Goal: Task Accomplishment & Management: Use online tool/utility

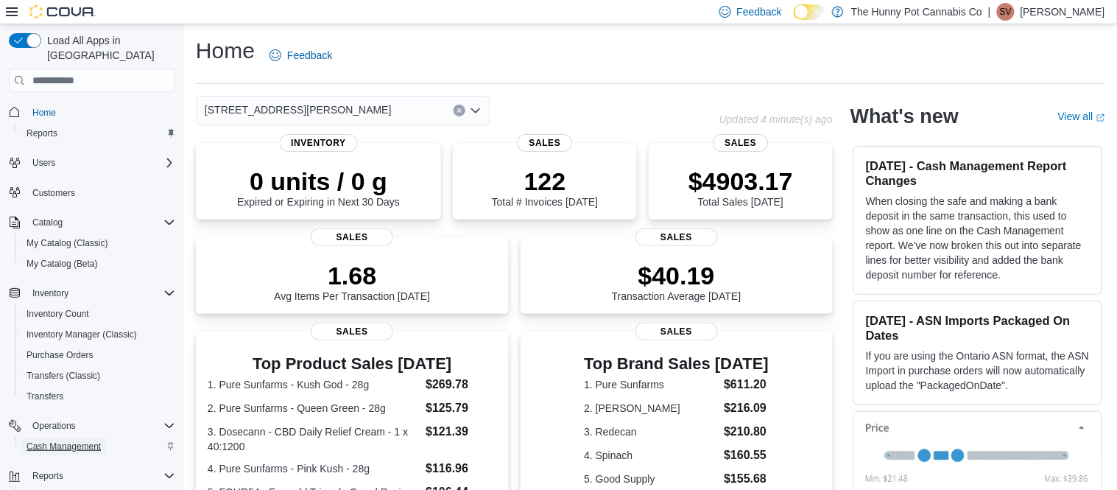
click at [80, 440] on span "Cash Management" at bounding box center [64, 446] width 74 height 12
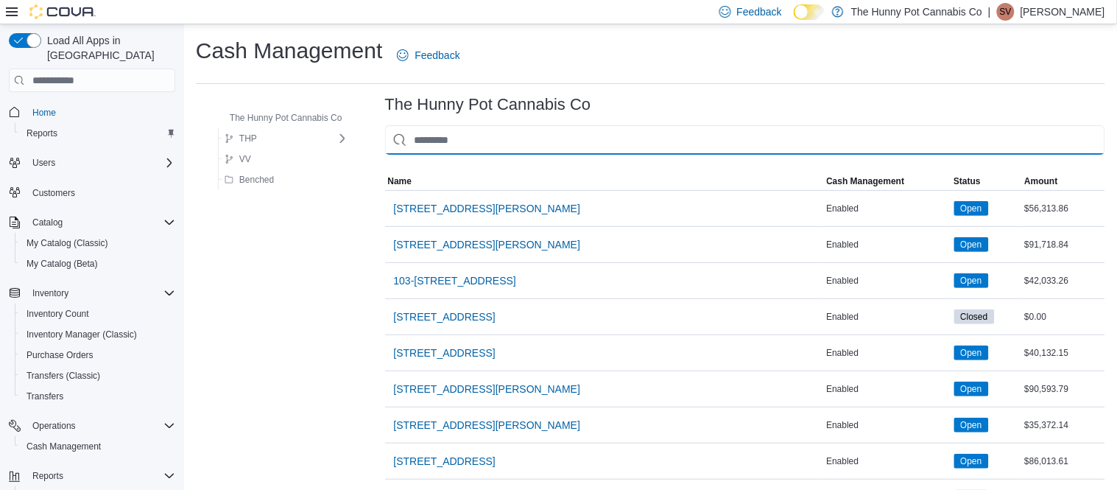
click at [467, 141] on input "This is a search bar. As you type, the results lower in the page will automatic…" at bounding box center [745, 139] width 720 height 29
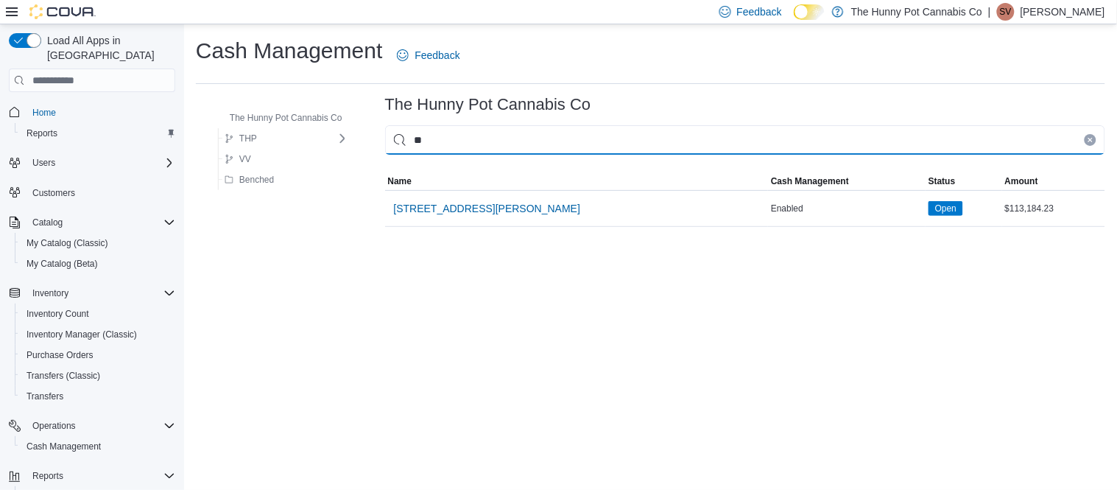
type input "***"
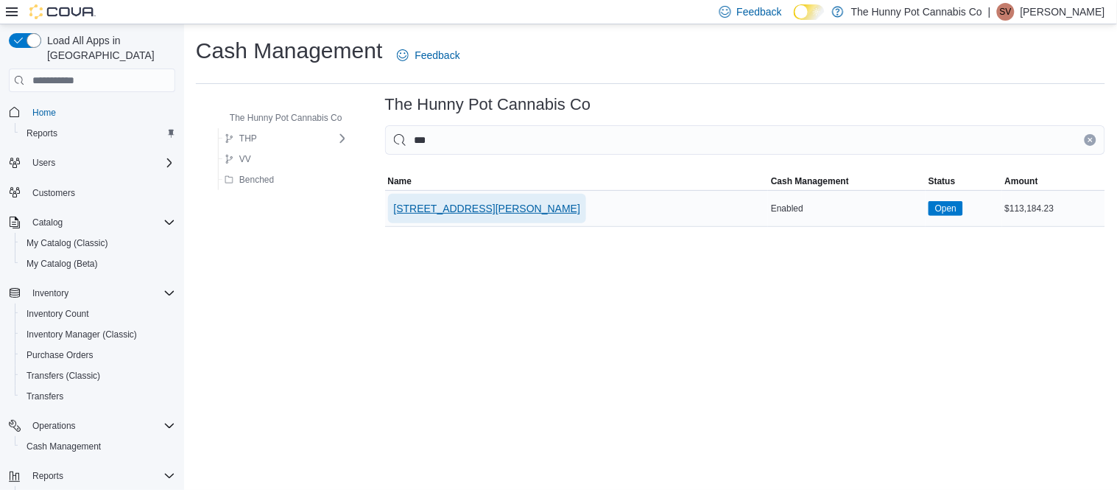
click at [443, 206] on span "[STREET_ADDRESS][PERSON_NAME]" at bounding box center [487, 208] width 187 height 15
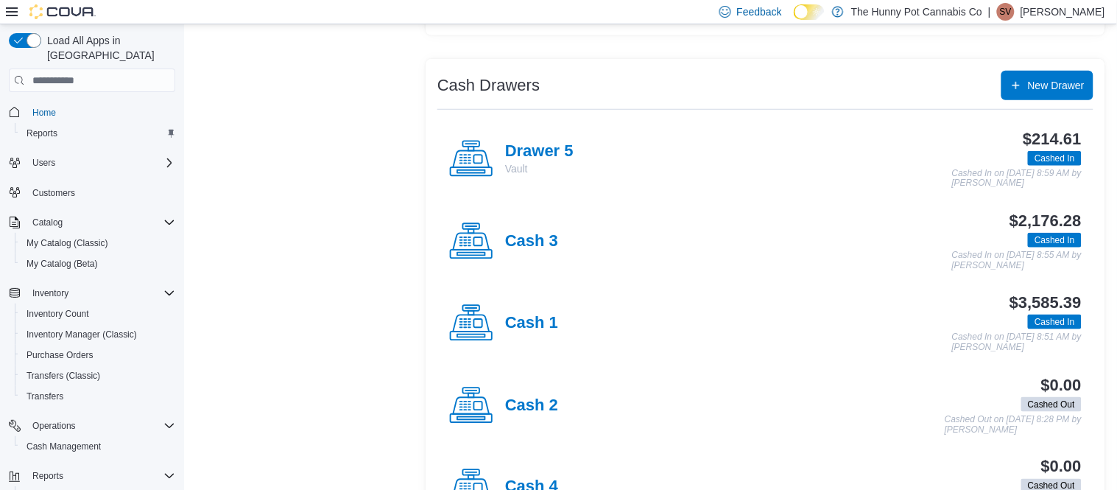
scroll to position [255, 0]
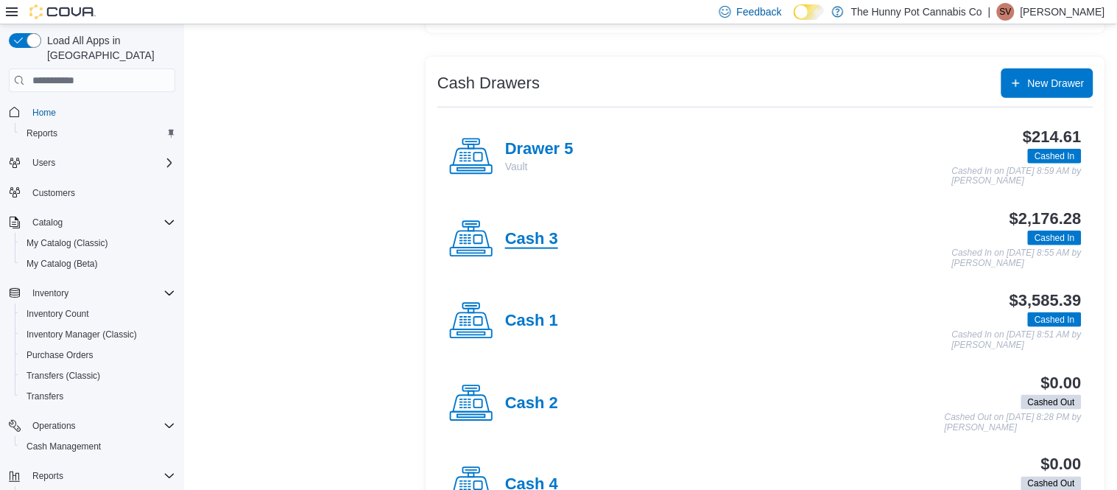
click at [535, 241] on h4 "Cash 3" at bounding box center [531, 239] width 53 height 19
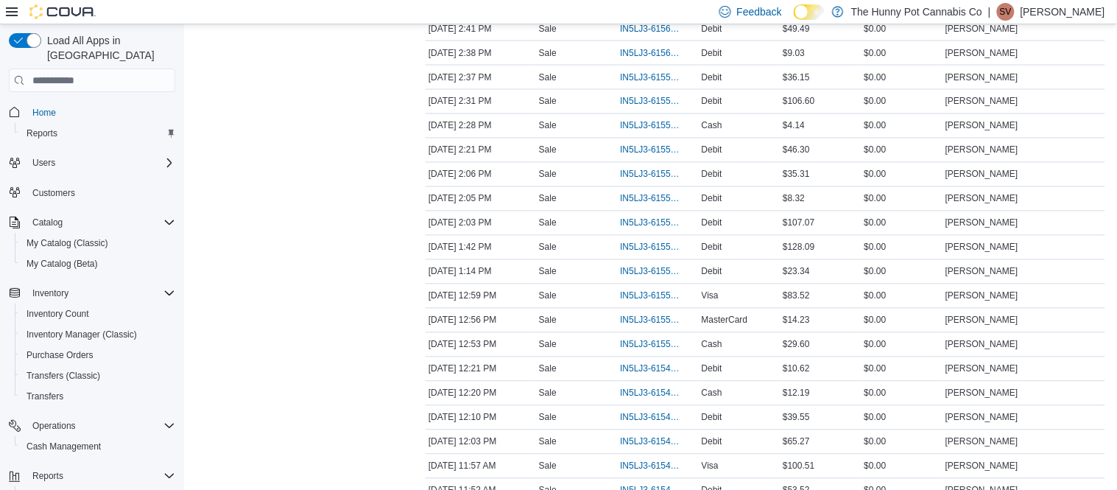
scroll to position [607, 0]
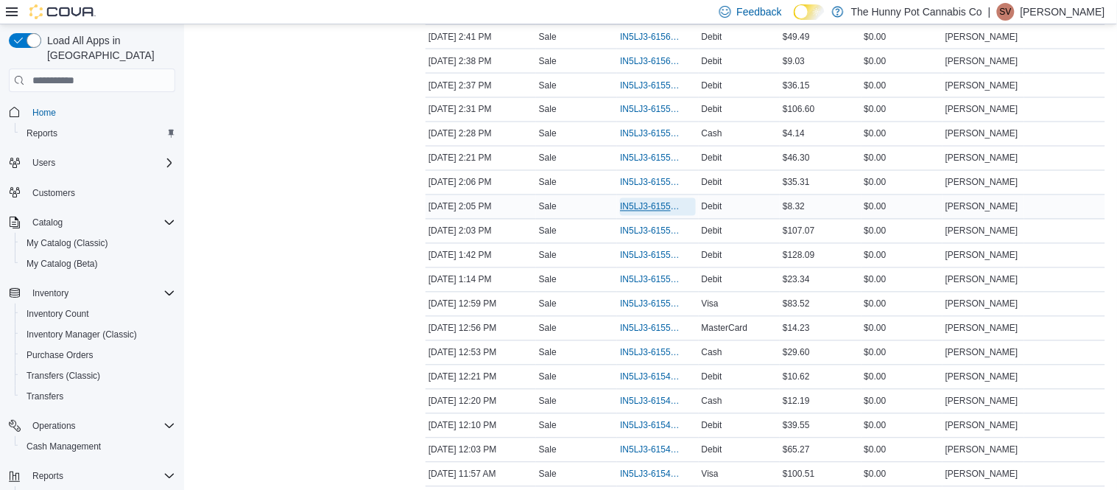
click at [635, 211] on span "IN5LJ3-6155734" at bounding box center [650, 207] width 60 height 12
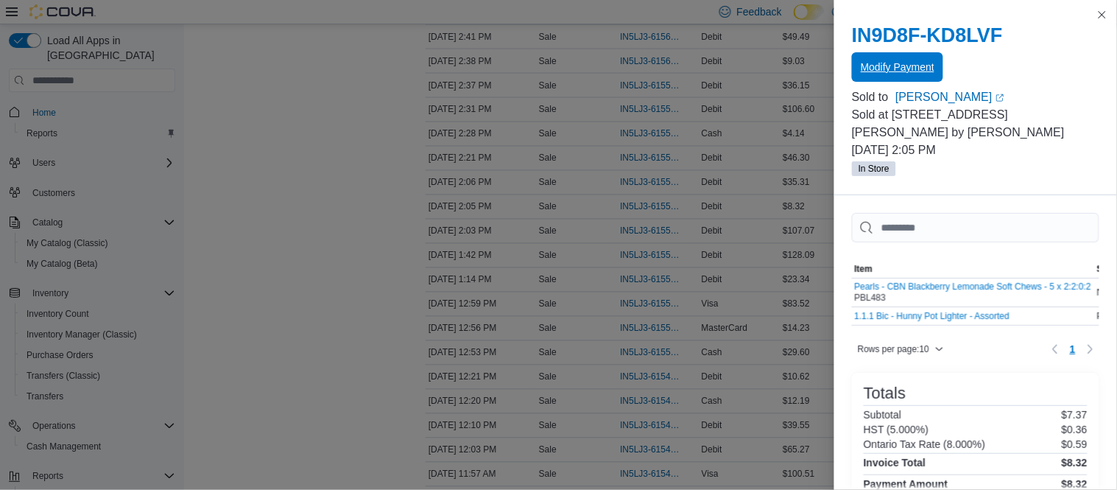
click at [878, 72] on span "Modify Payment" at bounding box center [898, 67] width 74 height 15
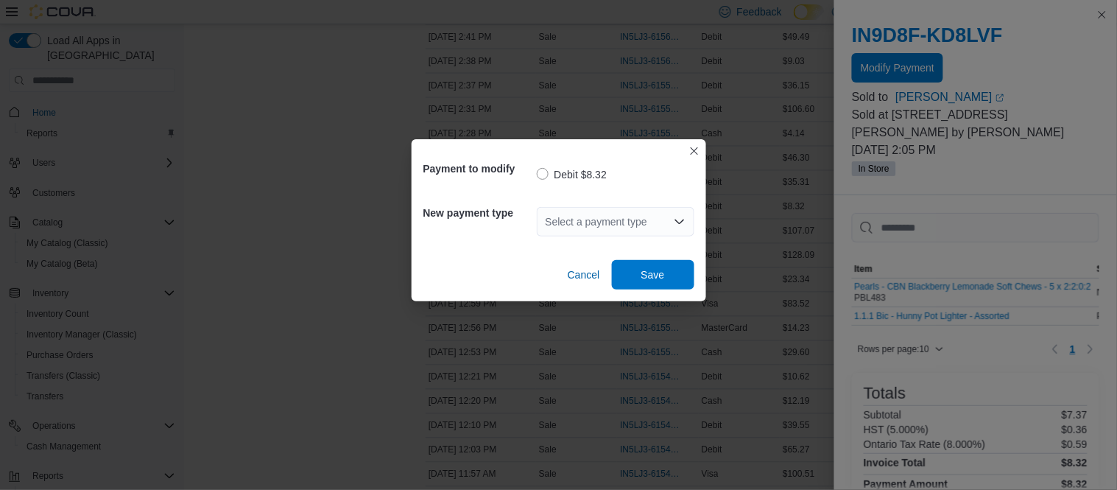
click at [660, 207] on div "Select a payment type" at bounding box center [616, 221] width 158 height 29
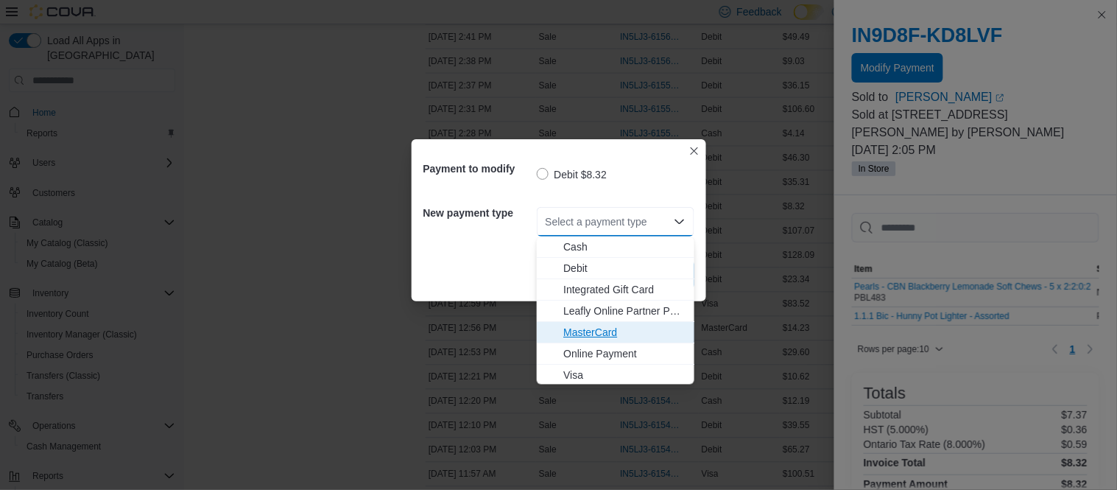
click at [615, 331] on span "MasterCard" at bounding box center [624, 332] width 122 height 15
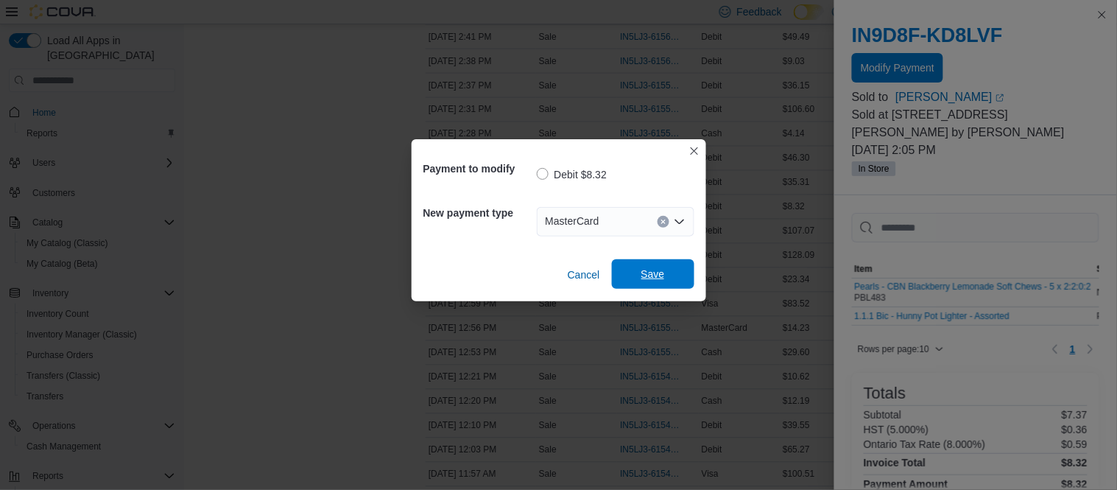
click at [660, 282] on span "Save" at bounding box center [653, 273] width 65 height 29
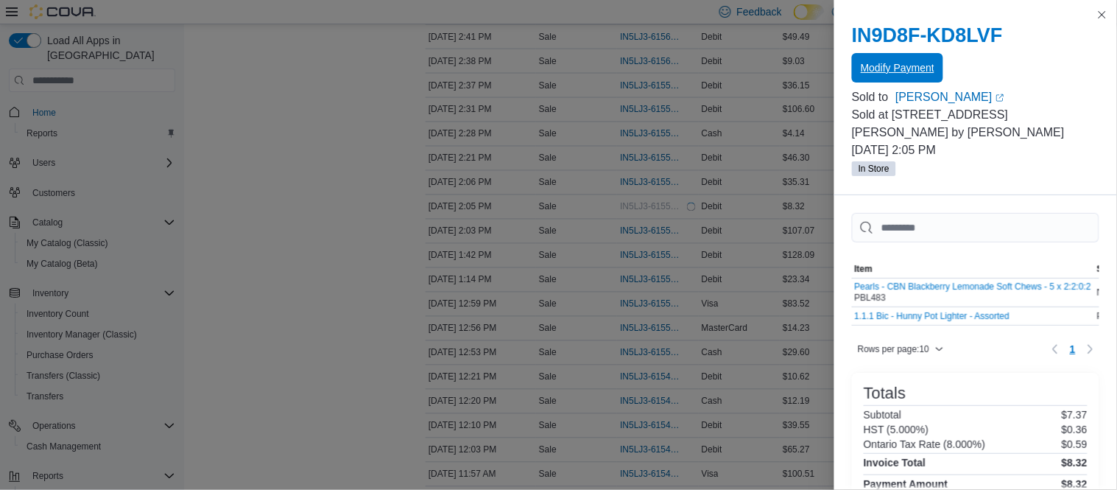
scroll to position [0, 0]
click at [1100, 14] on button "Close this dialog" at bounding box center [1102, 14] width 18 height 18
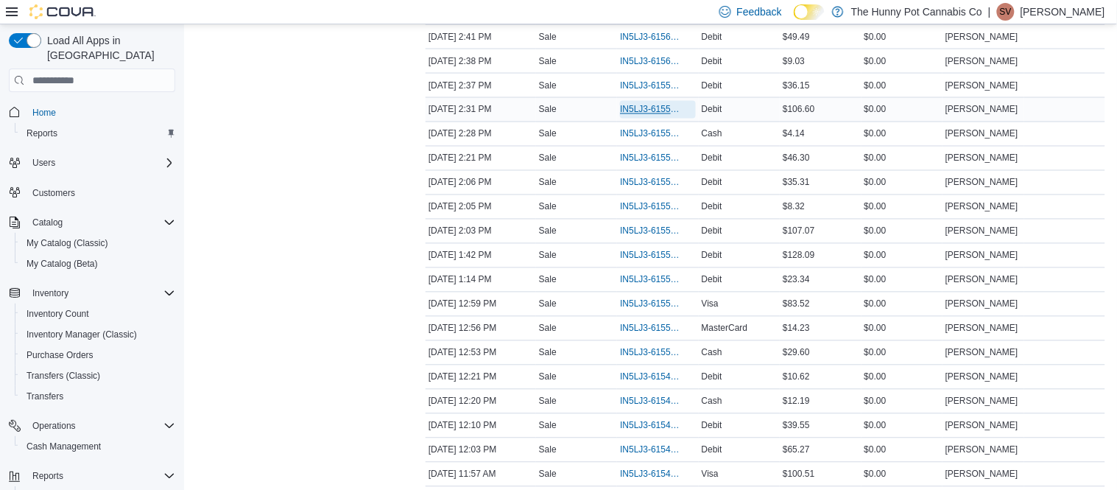
click at [648, 111] on span "IN5LJ3-6155933" at bounding box center [650, 110] width 60 height 12
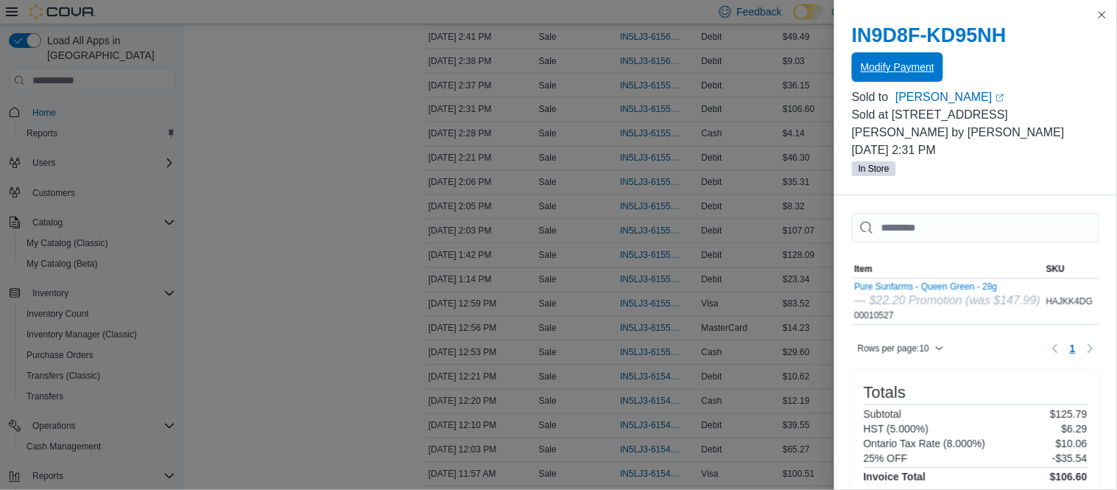
click at [872, 72] on span "Modify Payment" at bounding box center [898, 67] width 74 height 15
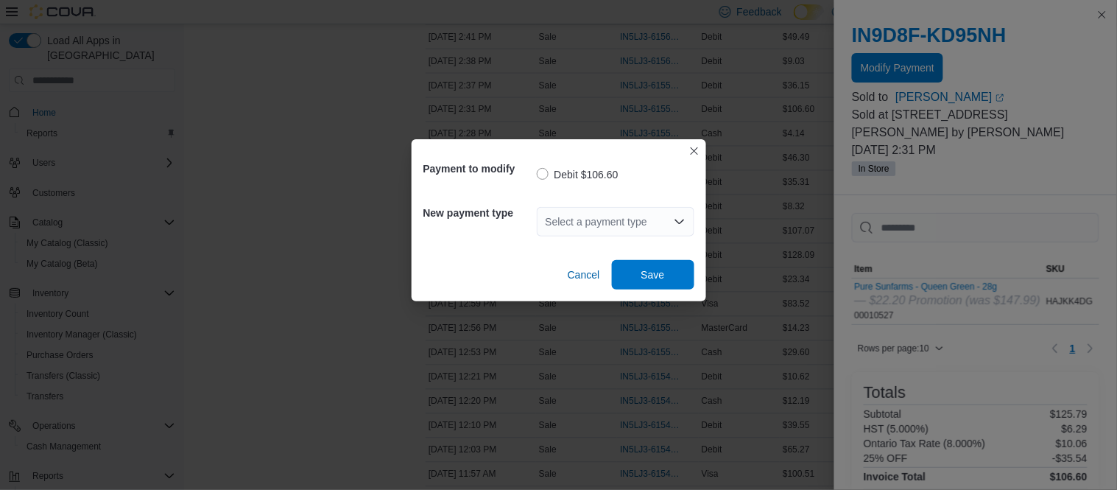
click at [596, 213] on div "Select a payment type" at bounding box center [616, 221] width 158 height 29
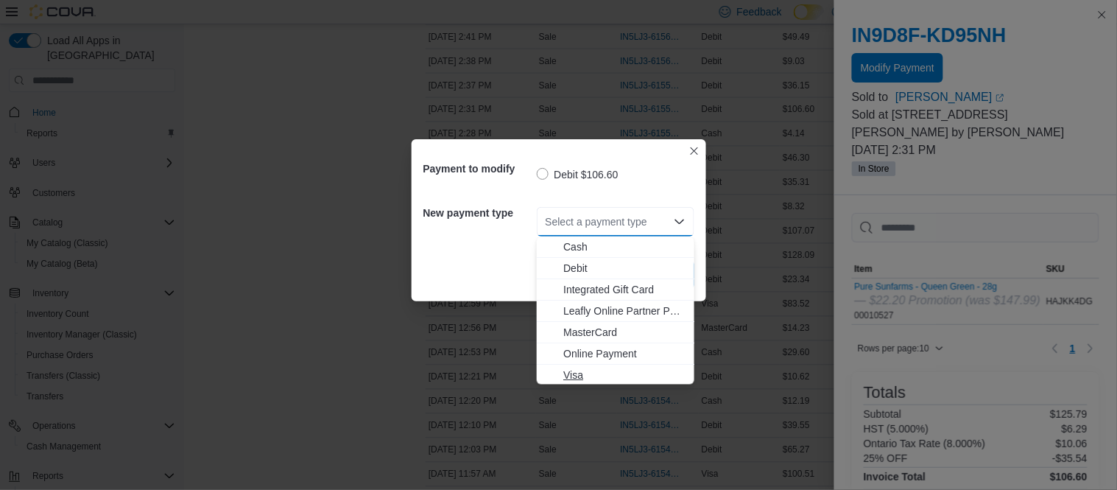
click at [596, 381] on span "Visa" at bounding box center [624, 375] width 122 height 15
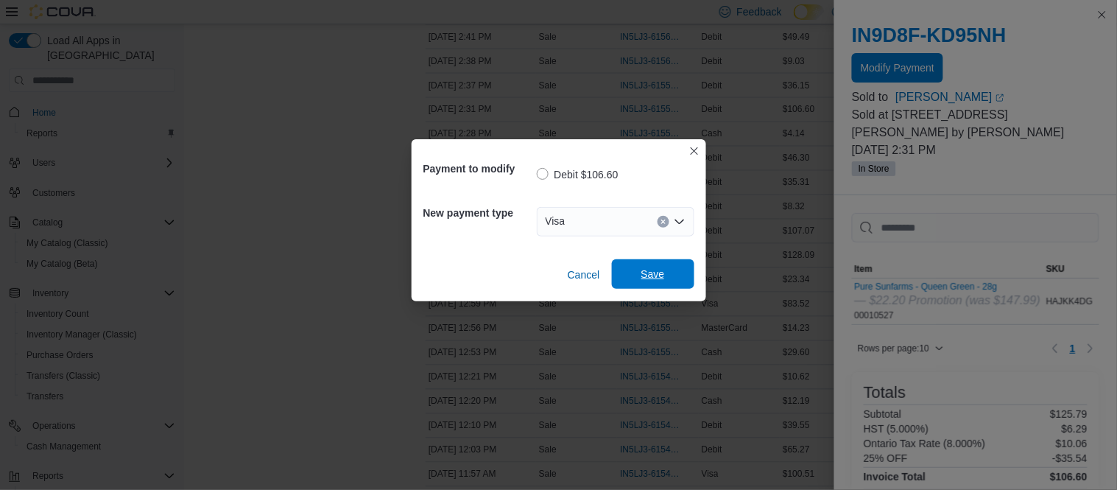
click at [669, 275] on span "Save" at bounding box center [653, 273] width 65 height 29
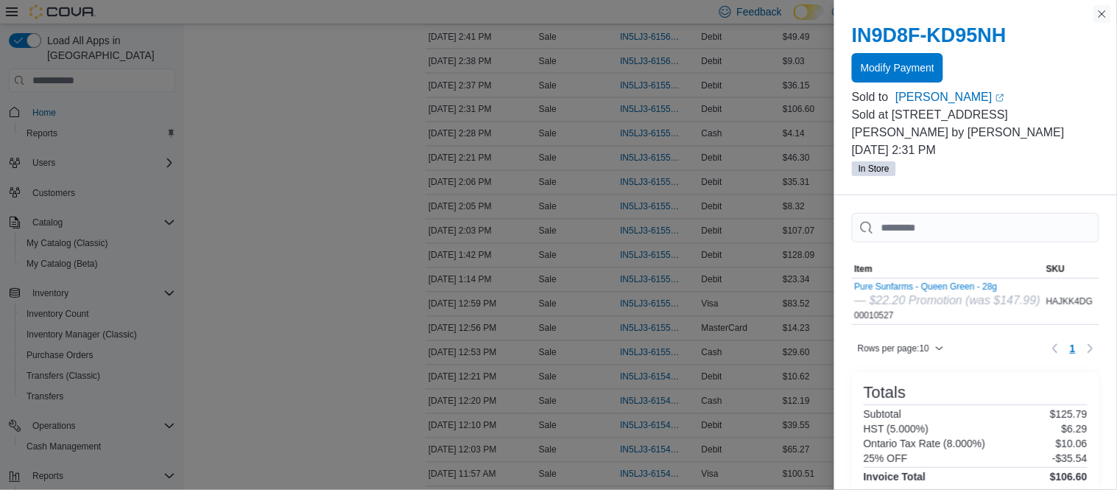
click at [1101, 21] on button "Close this dialog" at bounding box center [1102, 14] width 18 height 18
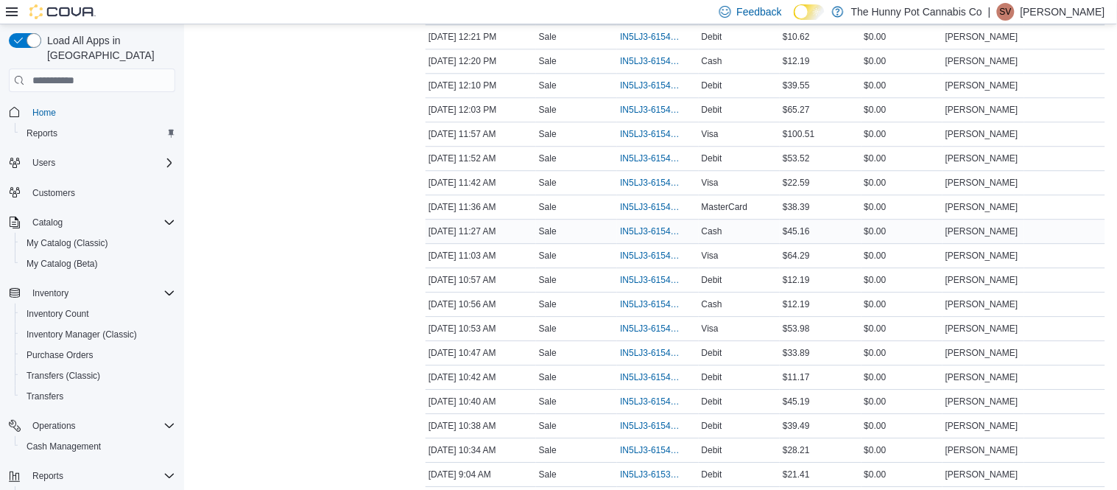
scroll to position [951, 0]
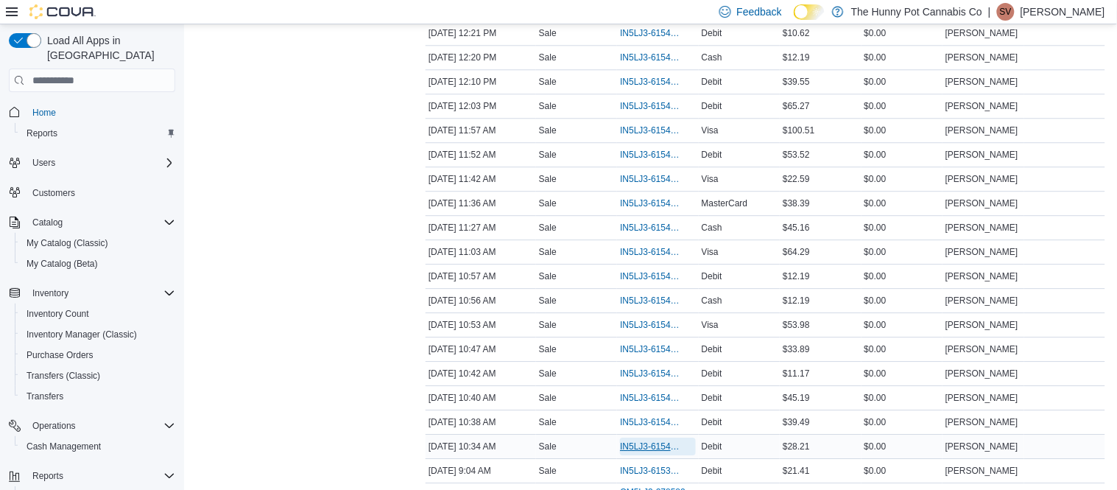
click at [654, 451] on span "IN5LJ3-6154250" at bounding box center [650, 446] width 60 height 12
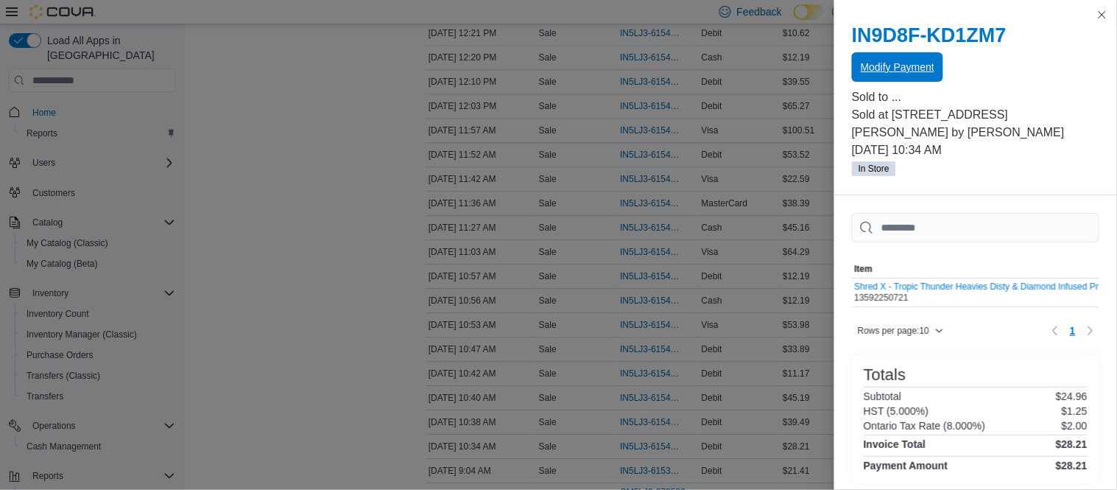
click at [912, 80] on span "Modify Payment" at bounding box center [898, 66] width 74 height 29
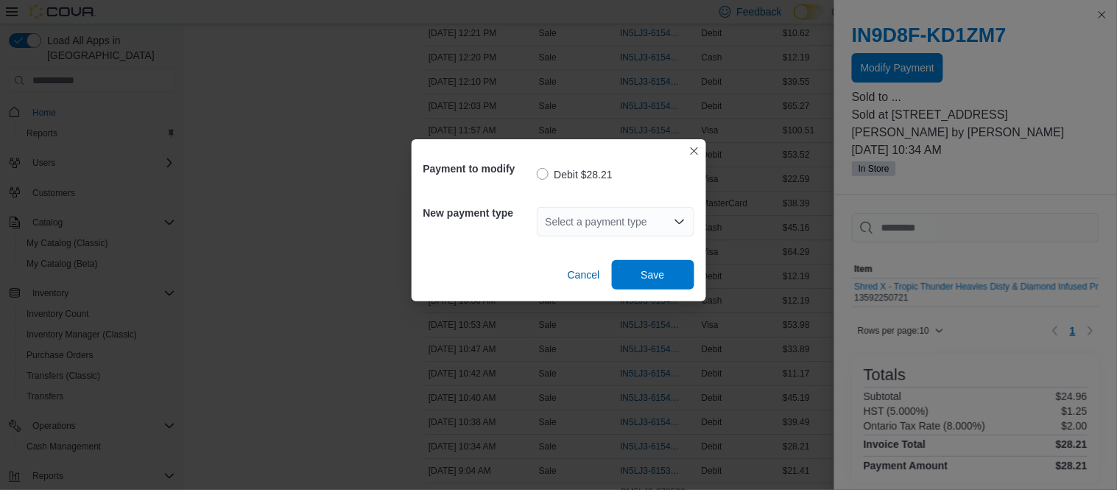
click at [642, 219] on div "Select a payment type" at bounding box center [616, 221] width 158 height 29
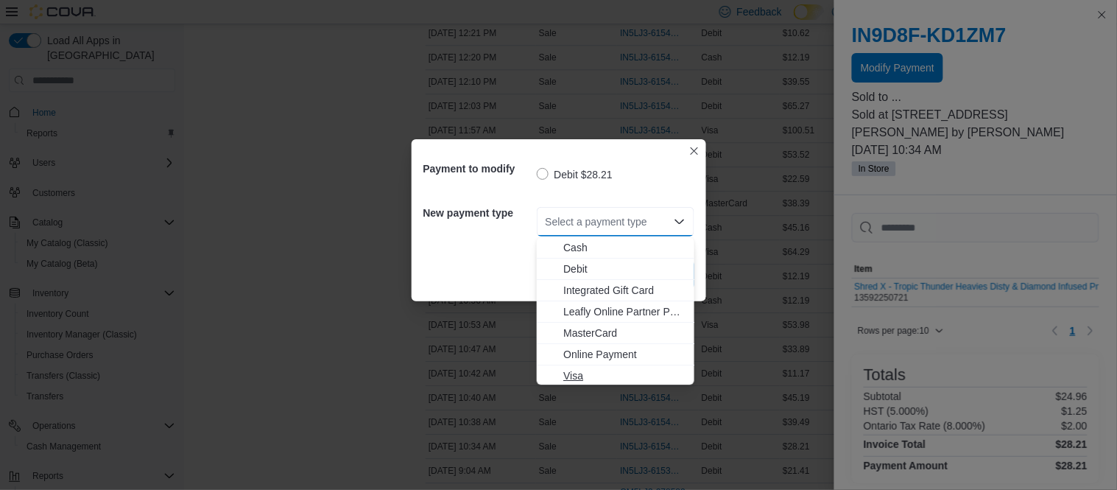
click at [582, 369] on span "Visa" at bounding box center [624, 375] width 122 height 15
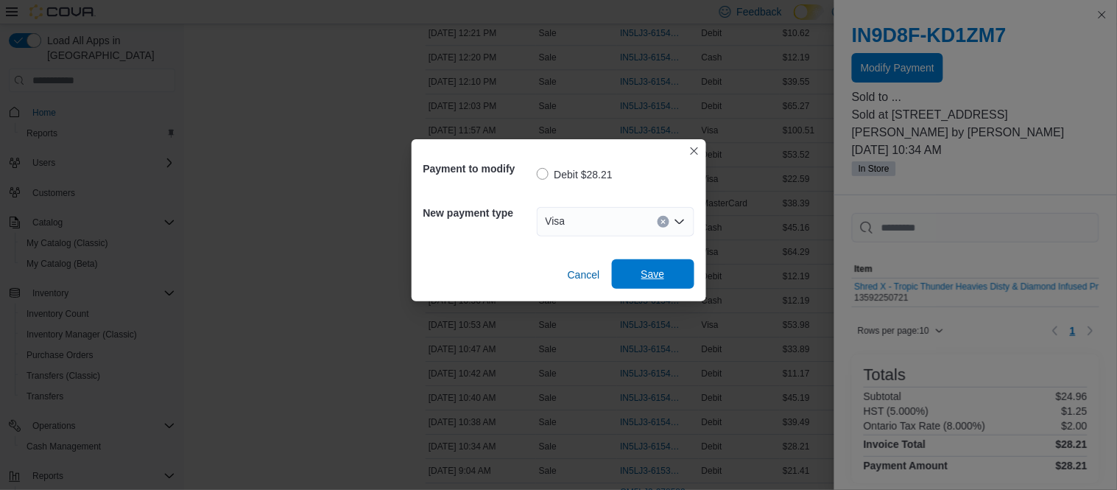
click at [651, 280] on span "Save" at bounding box center [653, 273] width 24 height 15
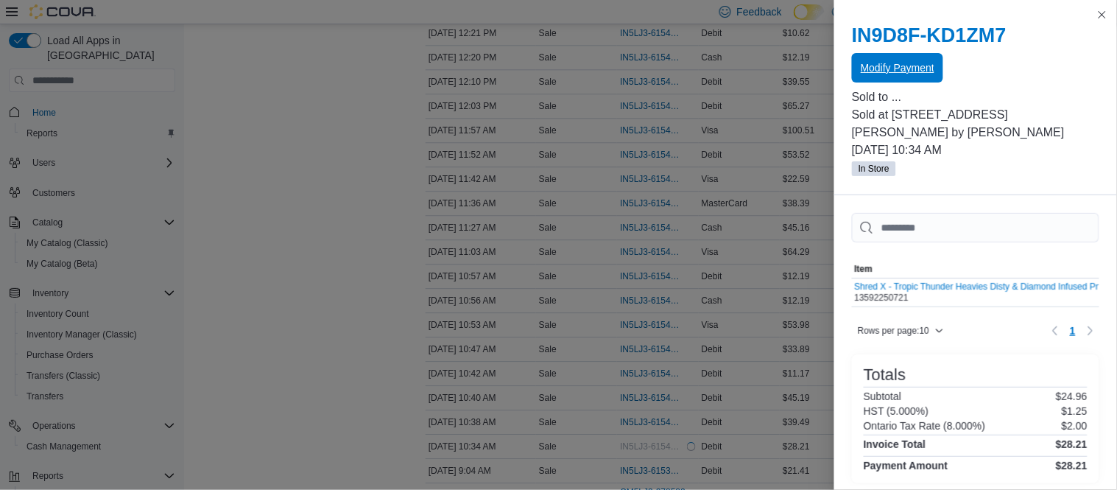
scroll to position [0, 0]
click at [1101, 15] on button "Close this dialog" at bounding box center [1102, 14] width 18 height 18
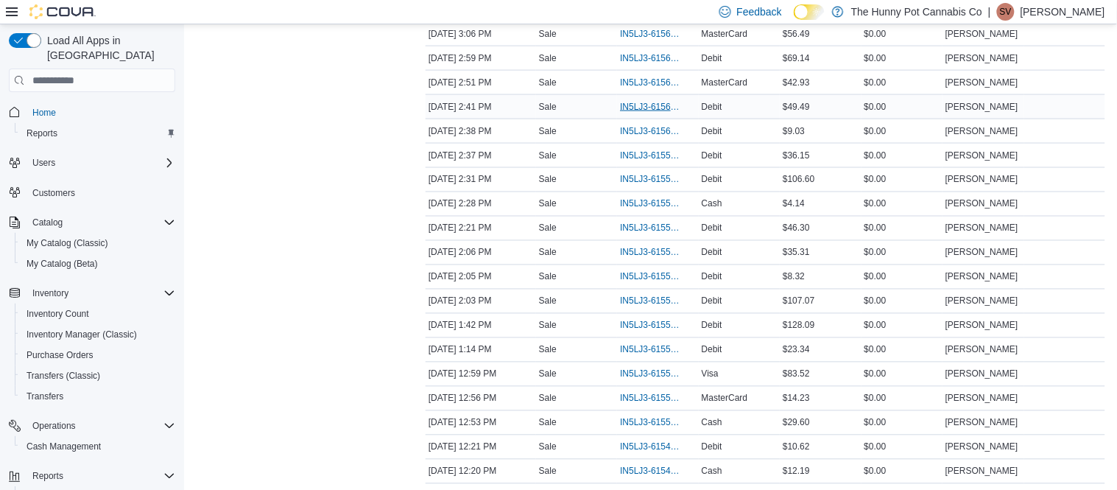
scroll to position [534, 0]
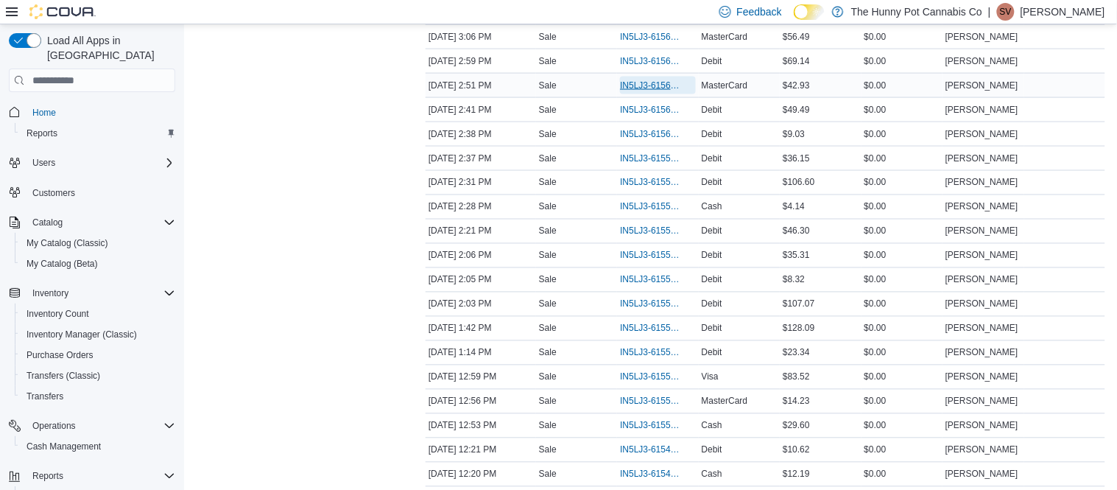
click at [663, 81] on span "IN5LJ3-6156103" at bounding box center [650, 86] width 60 height 12
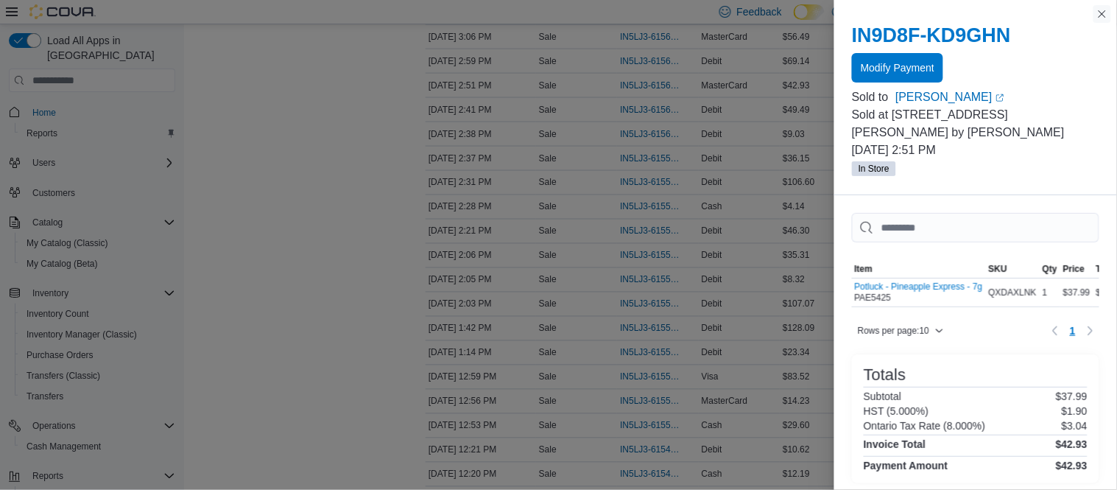
click at [1101, 21] on button "Close this dialog" at bounding box center [1102, 14] width 18 height 18
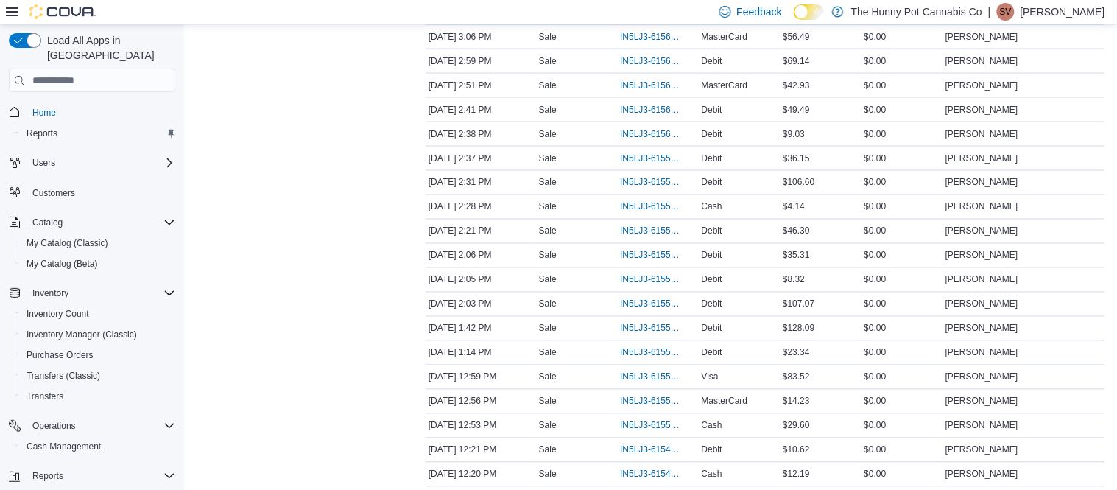
scroll to position [0, 0]
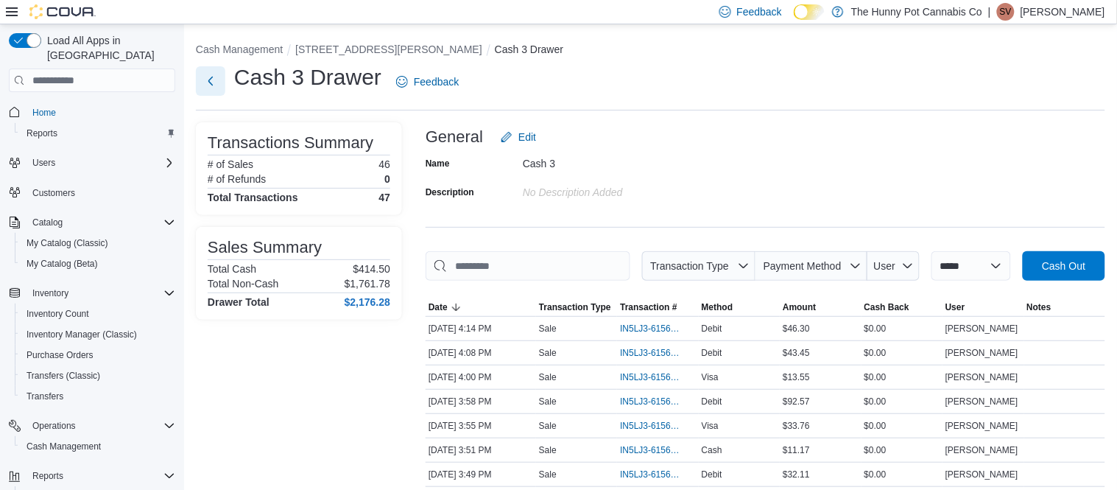
click at [205, 79] on button "Next" at bounding box center [210, 80] width 29 height 29
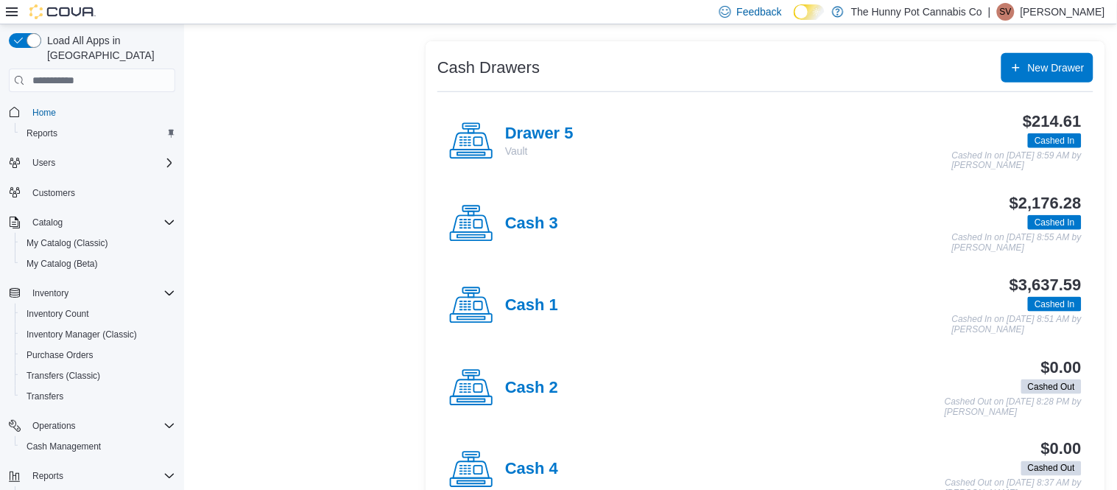
scroll to position [272, 0]
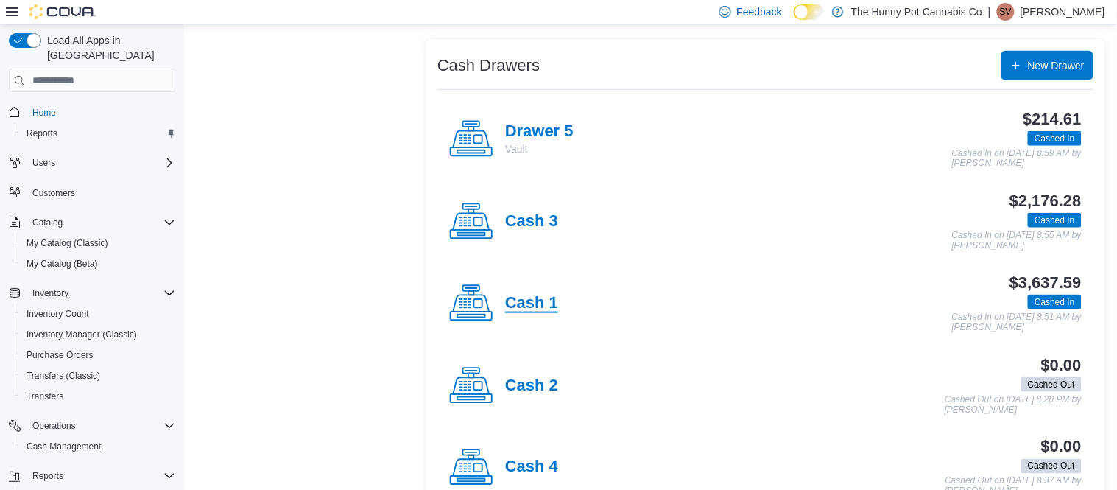
click at [533, 306] on h4 "Cash 1" at bounding box center [531, 303] width 53 height 19
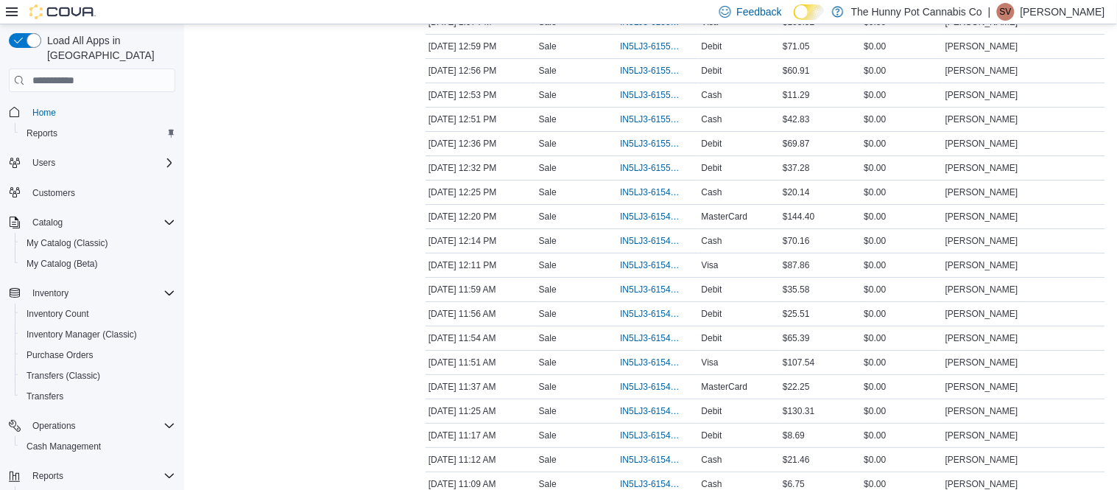
scroll to position [1282, 0]
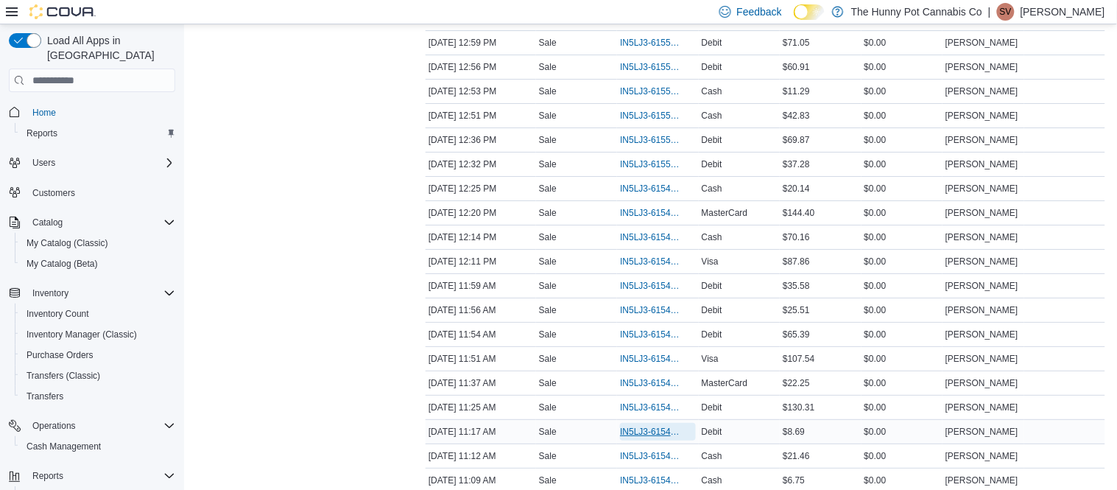
click at [626, 433] on span "IN5LJ3-6154482" at bounding box center [650, 431] width 60 height 12
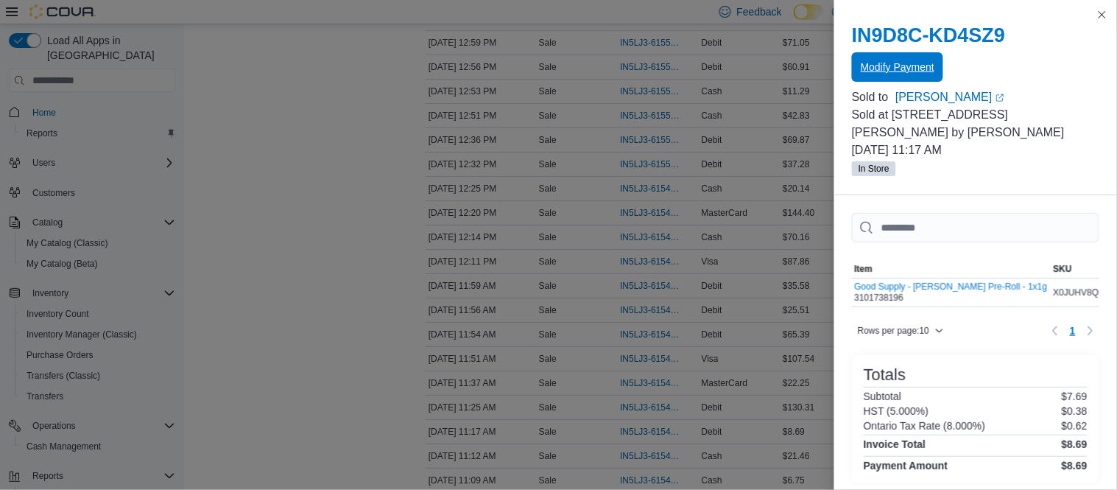
click at [916, 71] on span "Modify Payment" at bounding box center [898, 67] width 74 height 15
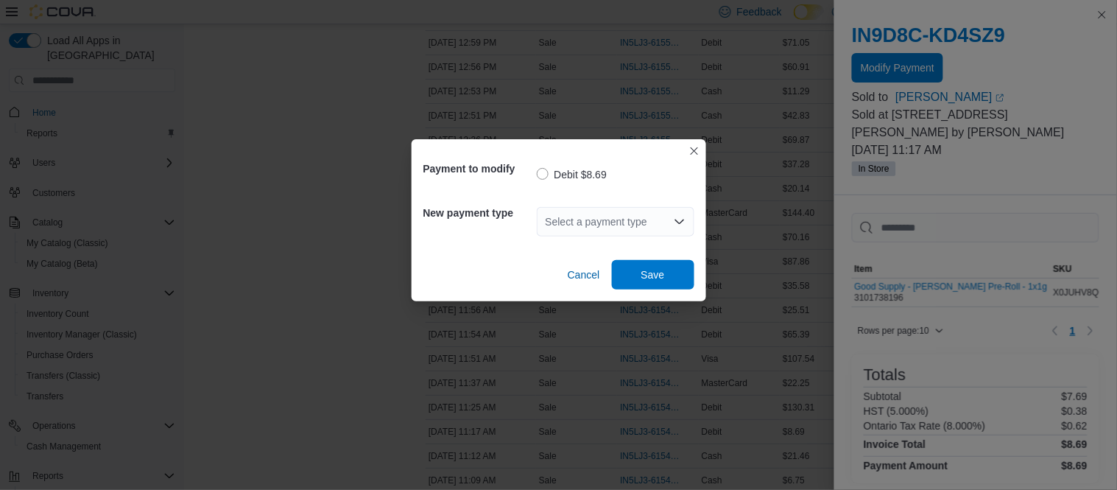
click at [601, 219] on div "Select a payment type" at bounding box center [616, 221] width 158 height 29
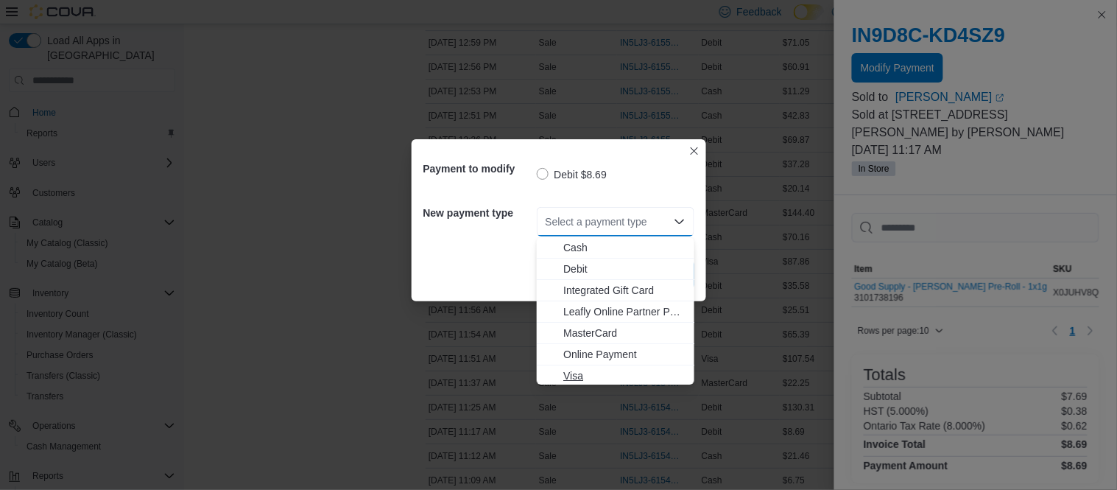
click at [581, 365] on button "Visa" at bounding box center [616, 375] width 158 height 21
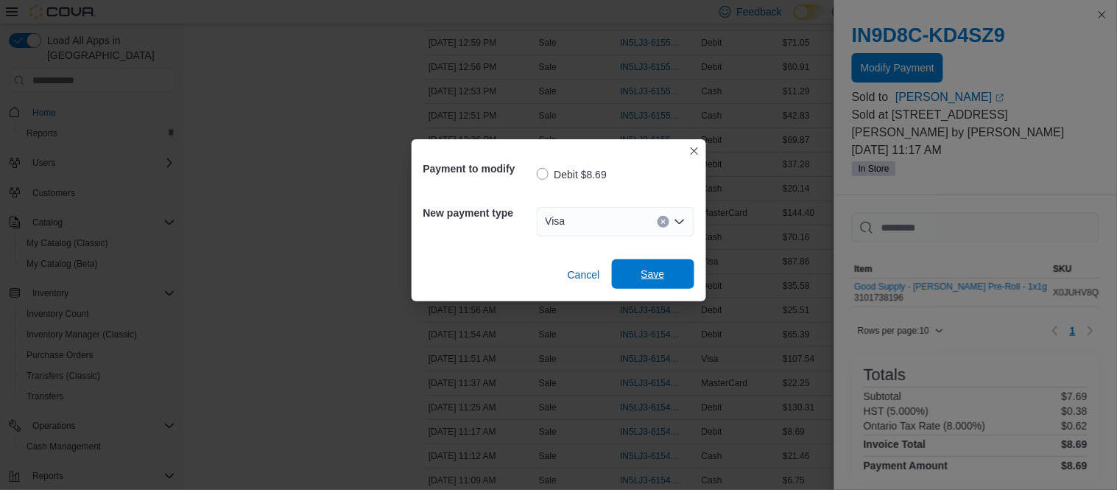
click at [651, 272] on span "Save" at bounding box center [653, 273] width 24 height 15
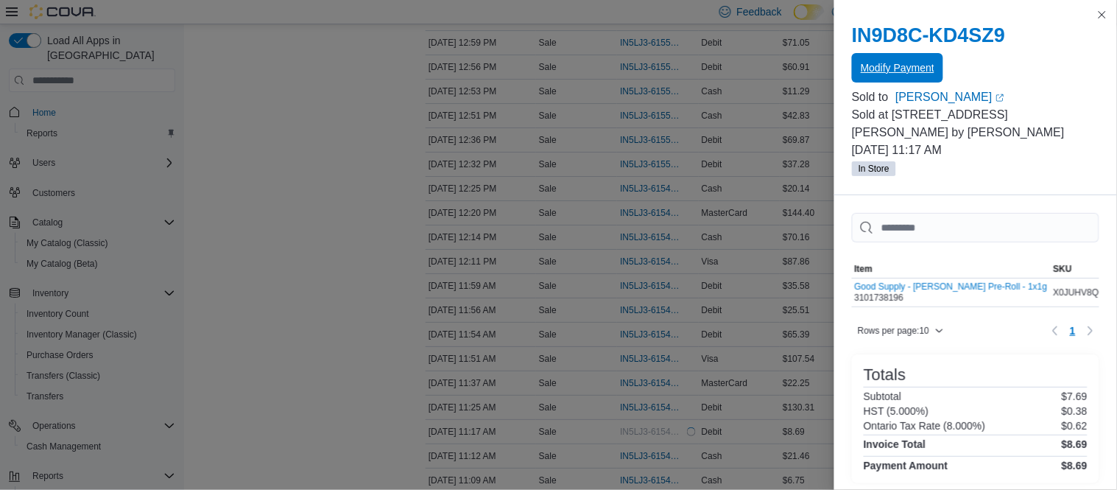
scroll to position [0, 0]
click at [1098, 13] on button "Close this dialog" at bounding box center [1102, 14] width 18 height 18
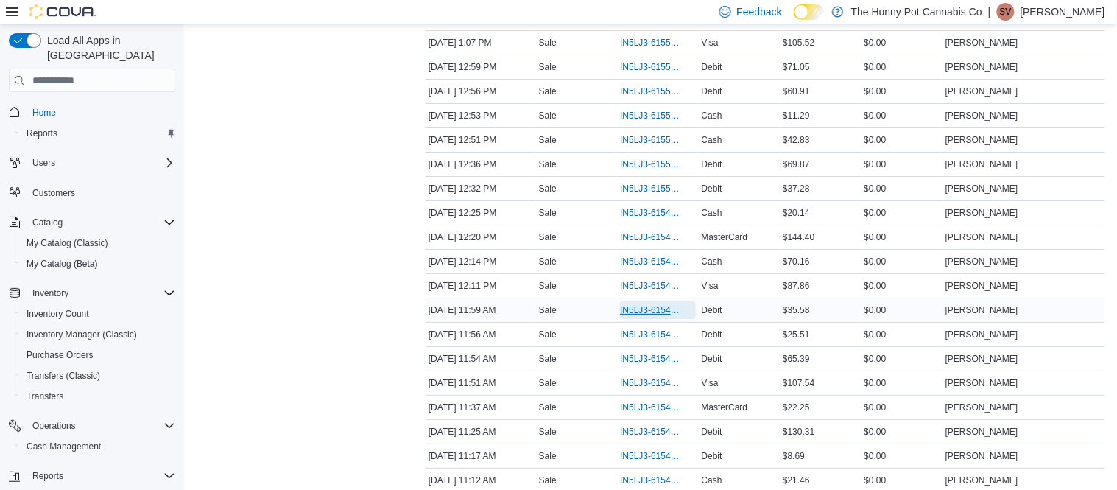
click at [635, 314] on span "IN5LJ3-6154760" at bounding box center [650, 310] width 60 height 12
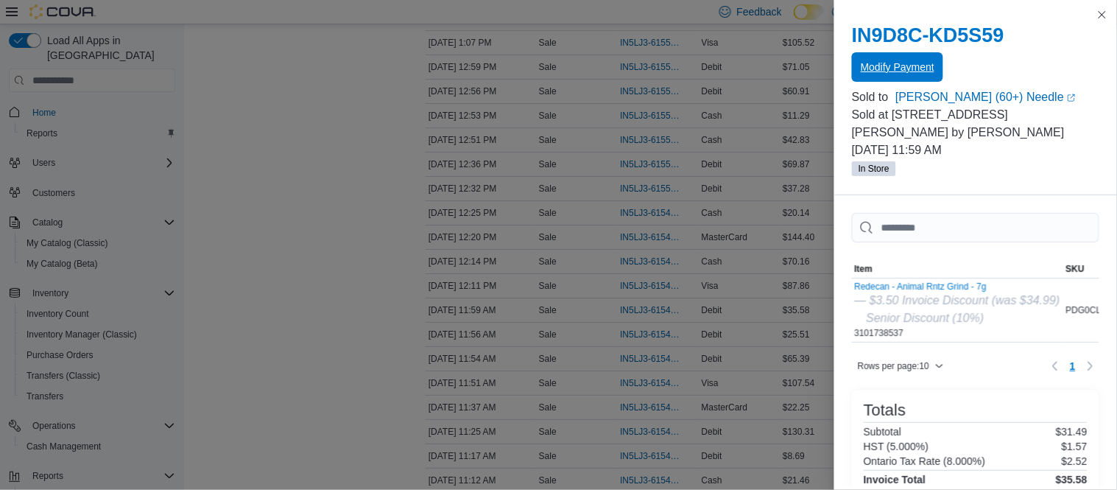
click at [926, 72] on span "Modify Payment" at bounding box center [898, 67] width 74 height 15
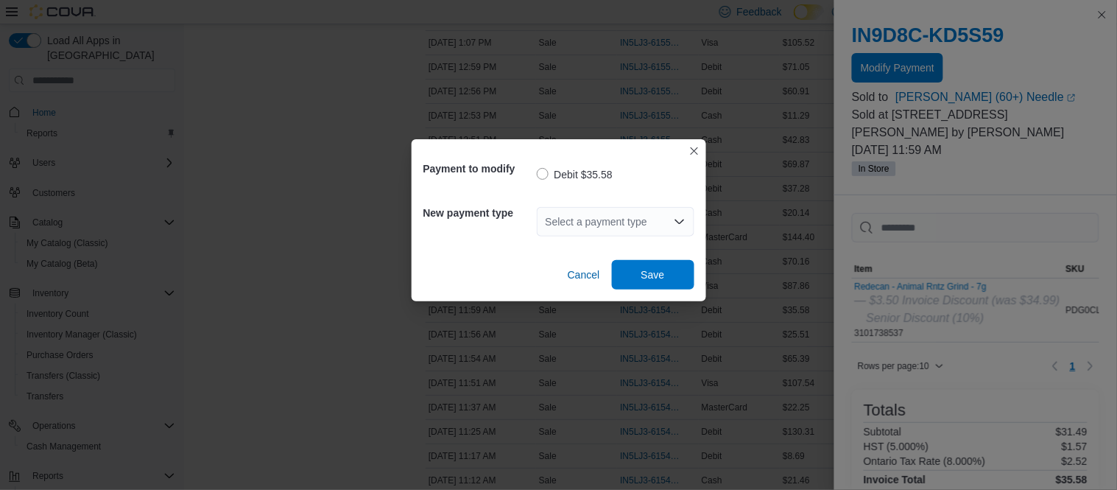
click at [601, 226] on div "Select a payment type" at bounding box center [616, 221] width 158 height 29
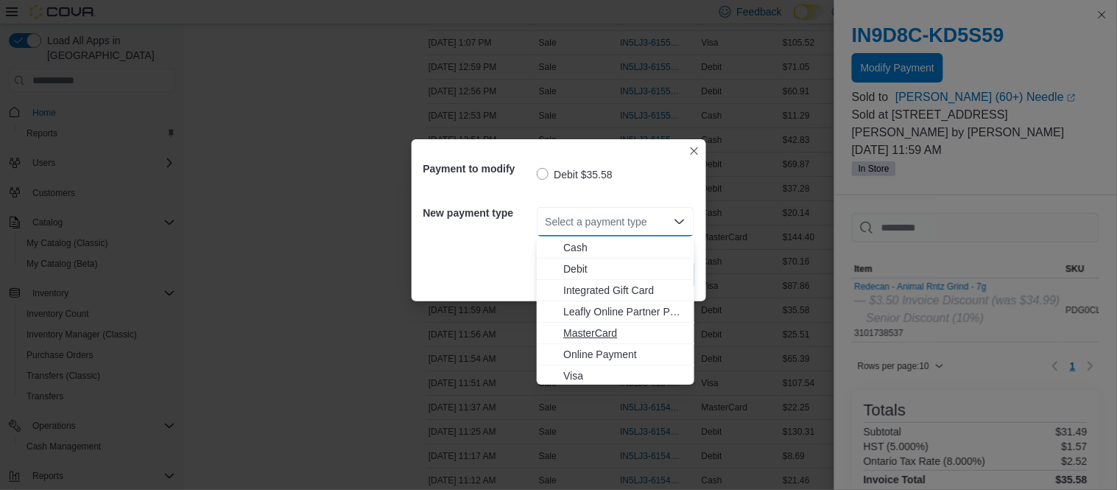
click at [587, 325] on span "MasterCard" at bounding box center [624, 332] width 122 height 15
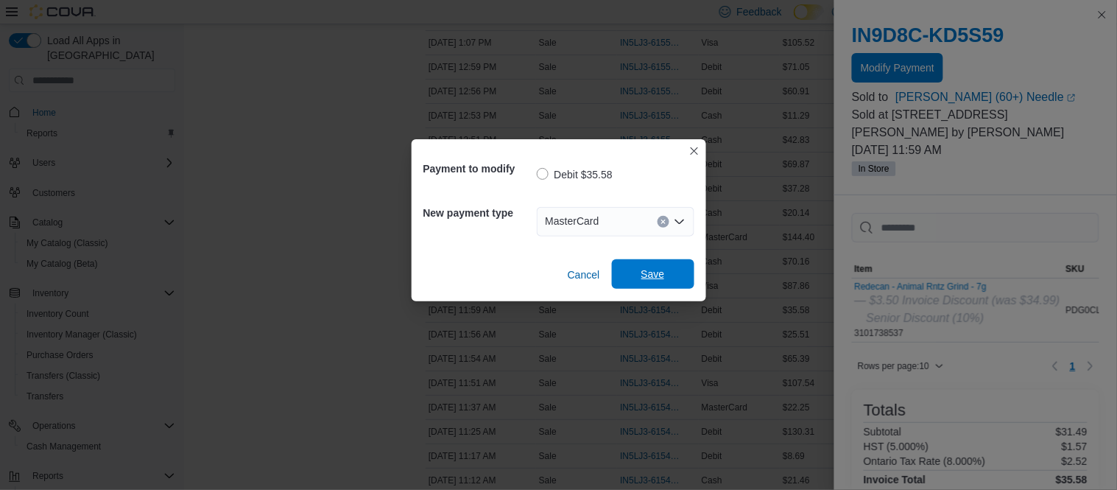
click at [653, 276] on span "Save" at bounding box center [653, 273] width 24 height 15
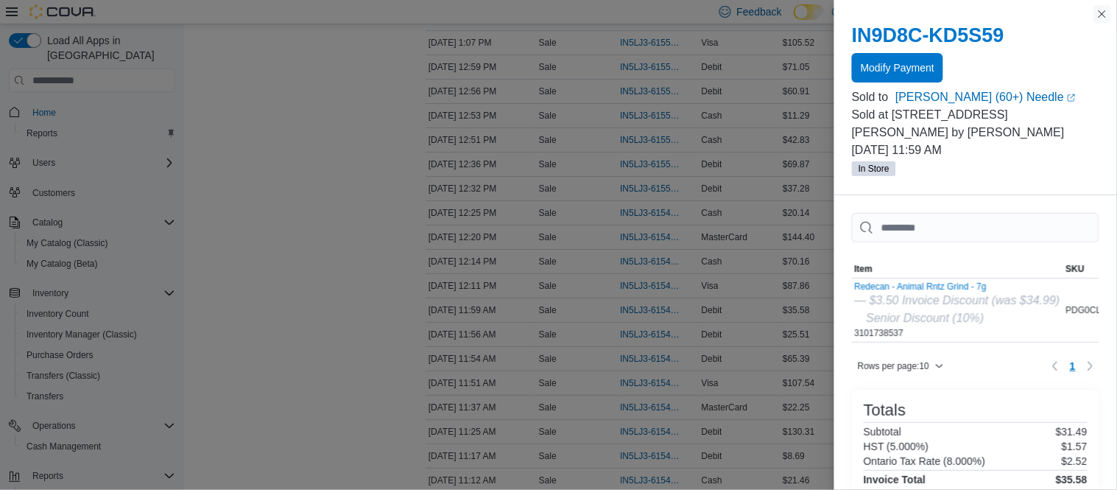
click at [1101, 18] on button "Close this dialog" at bounding box center [1102, 14] width 18 height 18
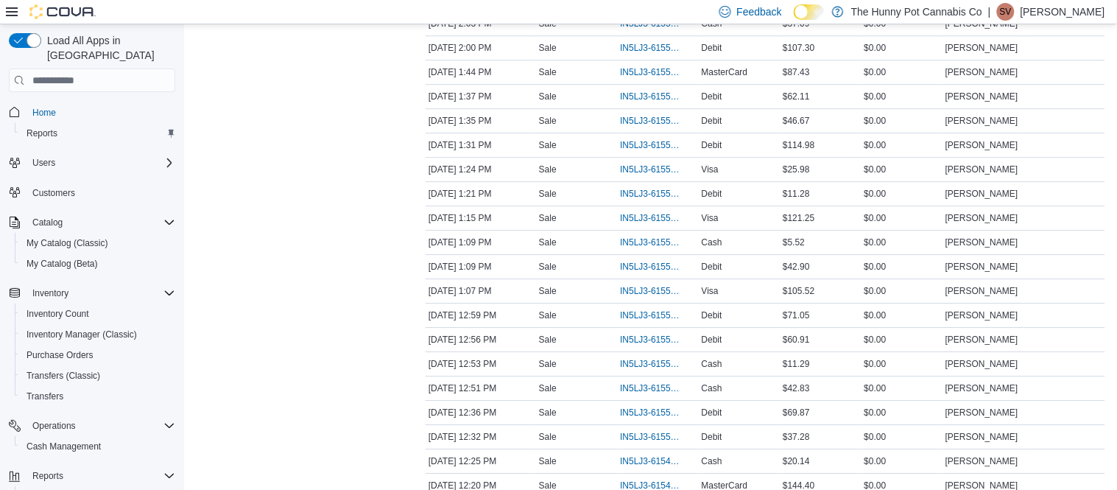
scroll to position [1029, 0]
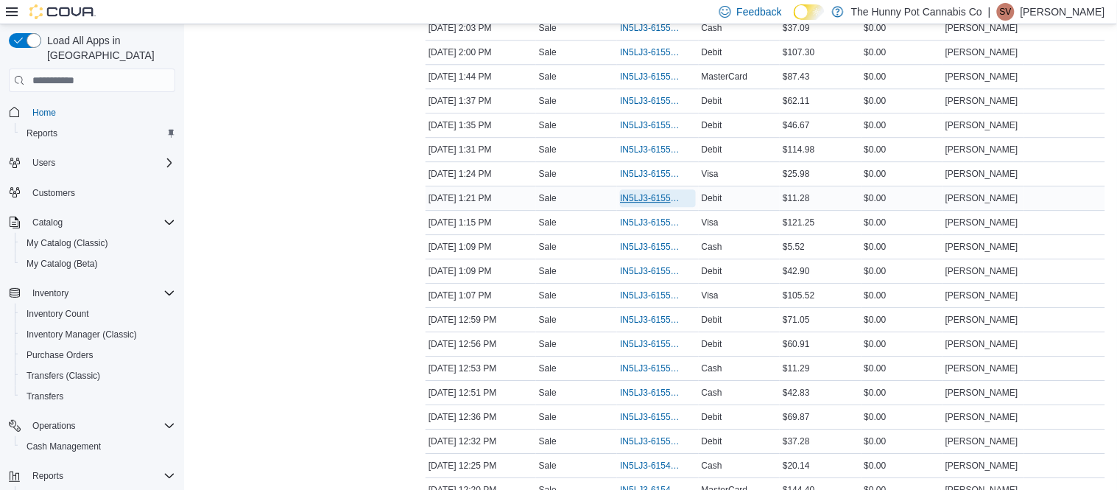
click at [638, 199] on span "IN5LJ3-6155382" at bounding box center [650, 198] width 60 height 12
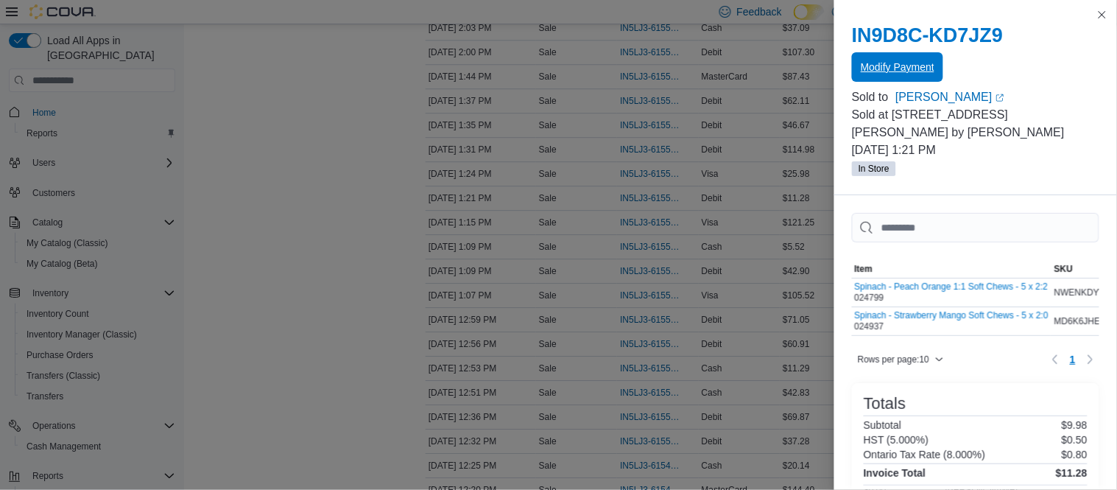
click at [927, 62] on span "Modify Payment" at bounding box center [898, 67] width 74 height 15
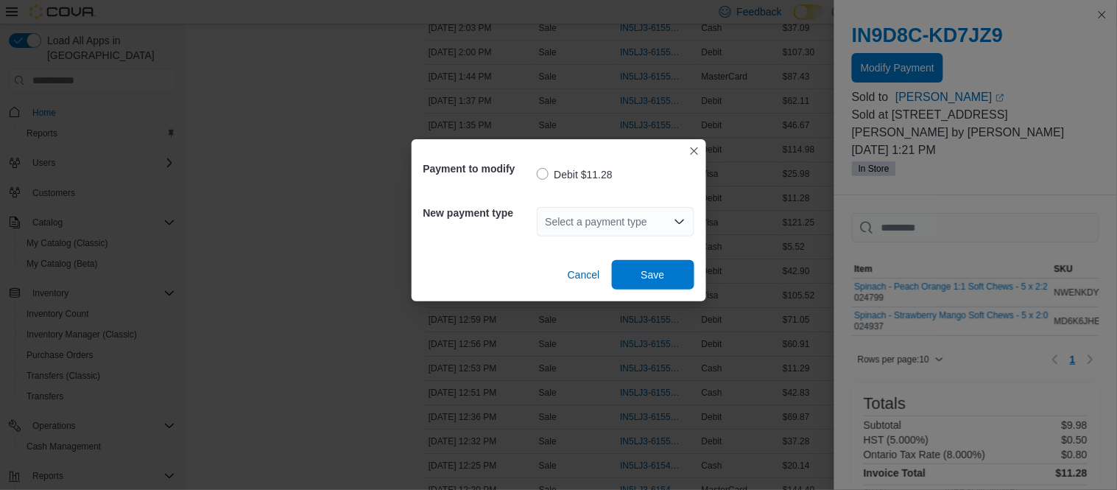
click at [591, 227] on div "Select a payment type" at bounding box center [616, 221] width 158 height 29
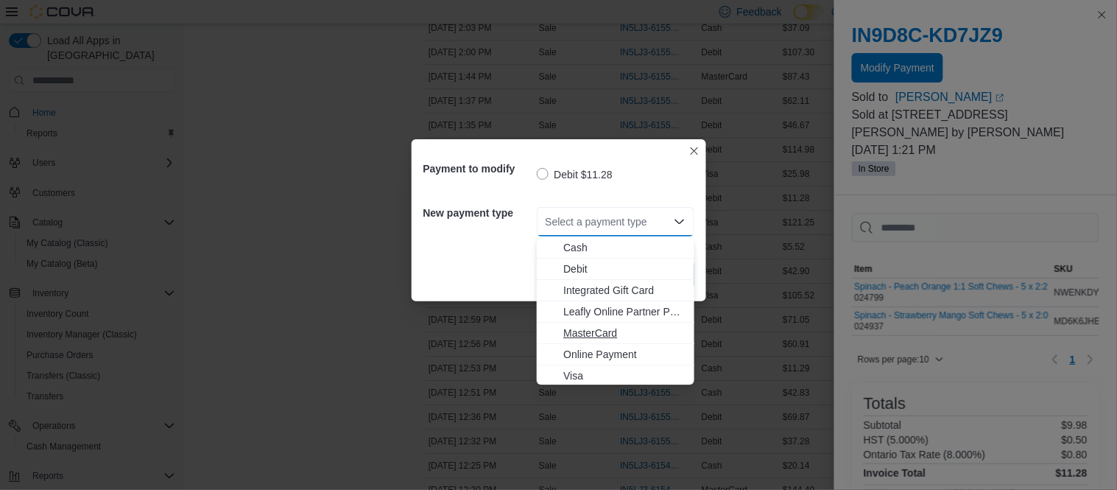
click at [584, 341] on button "MasterCard" at bounding box center [616, 332] width 158 height 21
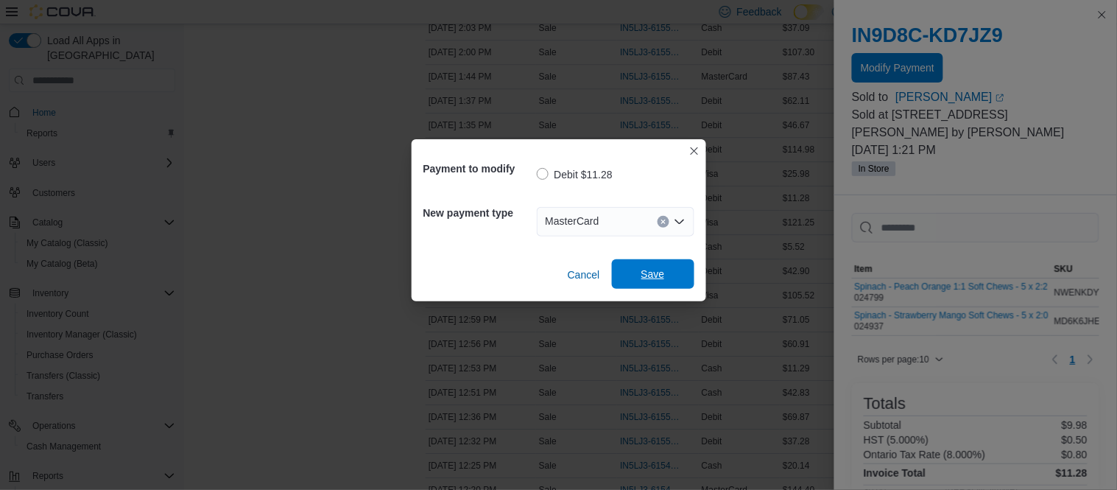
click at [672, 266] on span "Save" at bounding box center [653, 273] width 65 height 29
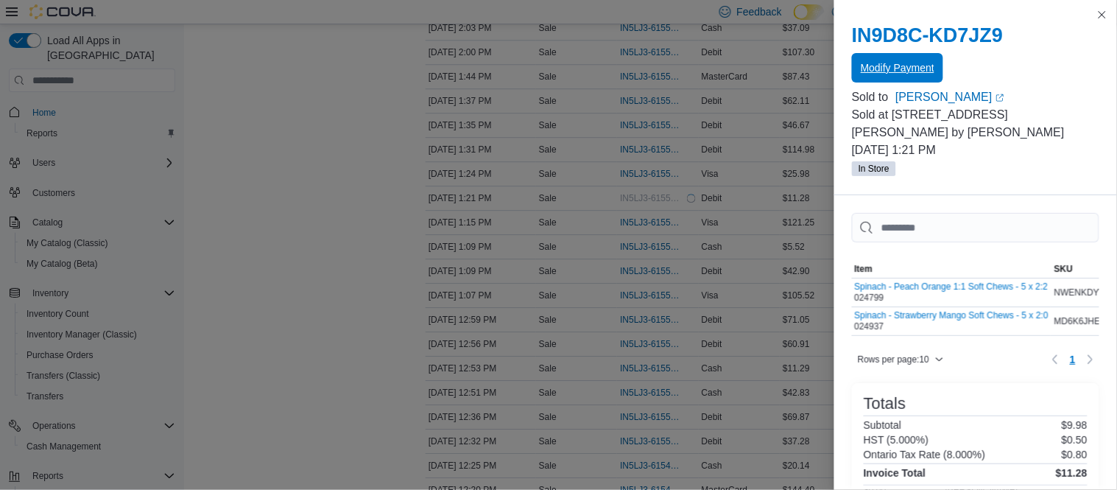
scroll to position [0, 0]
click at [1105, 13] on button "Close this dialog" at bounding box center [1102, 14] width 18 height 18
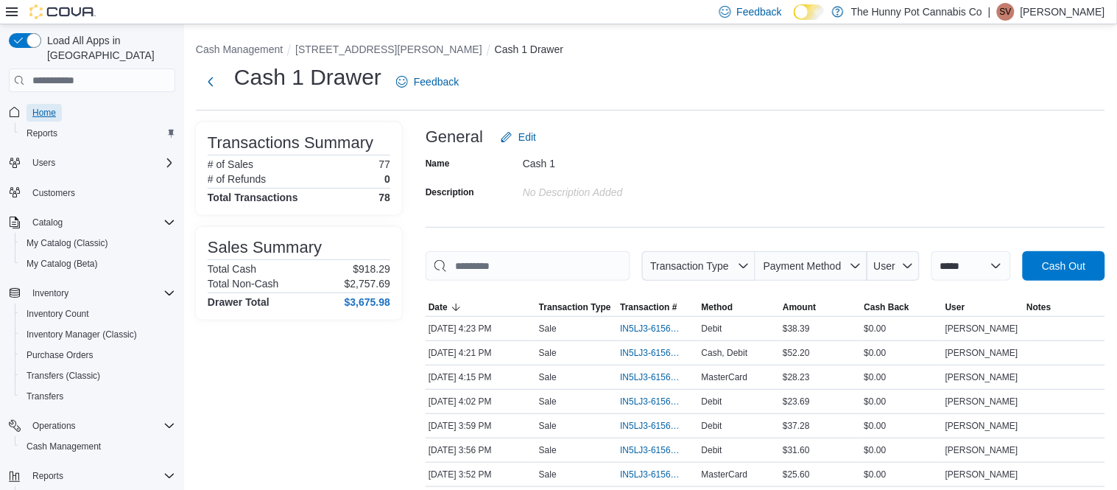
click at [47, 107] on span "Home" at bounding box center [44, 113] width 24 height 12
